Goal: Find specific page/section: Find specific page/section

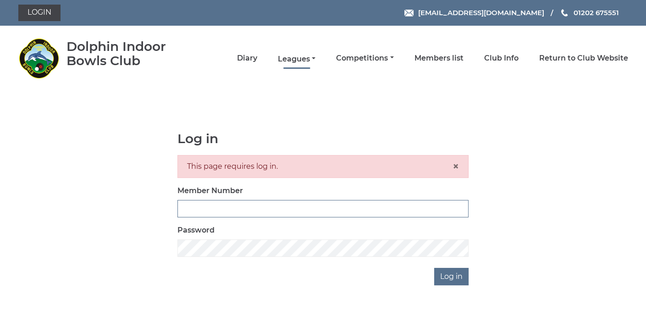
type input "3361"
click at [289, 61] on link "Leagues" at bounding box center [297, 59] width 38 height 10
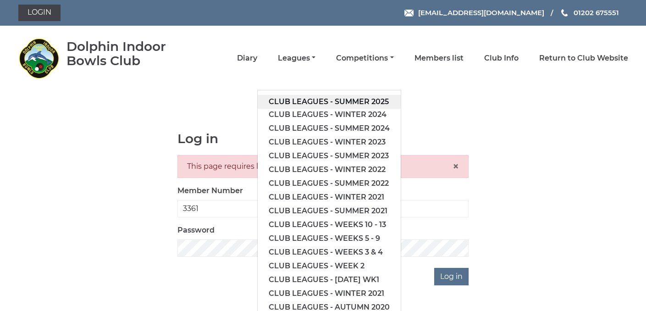
click at [310, 100] on link "Club leagues - Summer 2025" at bounding box center [329, 102] width 143 height 14
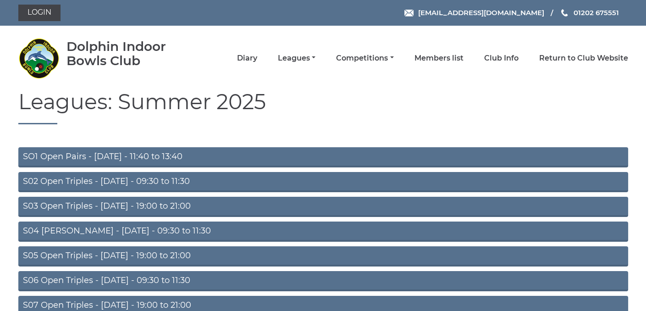
click at [153, 181] on link "S02 Open Triples - [DATE] - 09:30 to 11:30" at bounding box center [322, 182] width 609 height 20
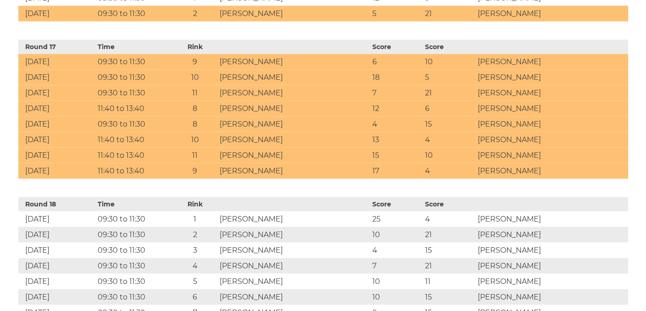
scroll to position [3017, 0]
